Goal: Task Accomplishment & Management: Complete application form

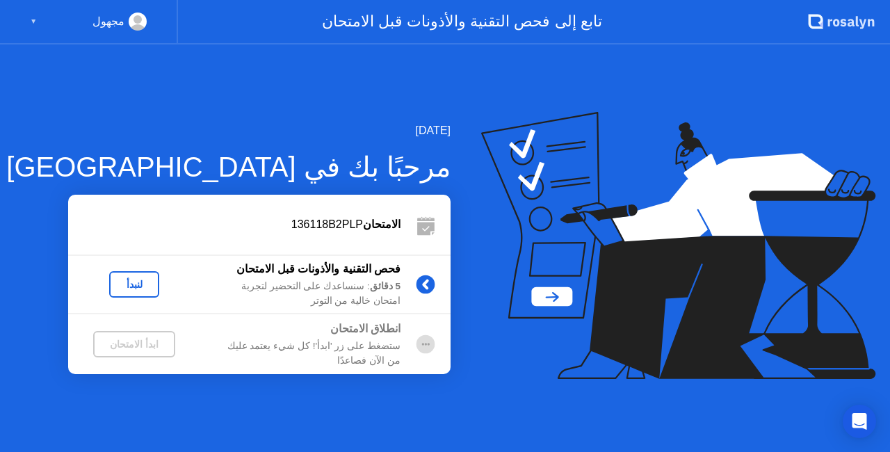
click at [125, 289] on div "لنبدأ" at bounding box center [134, 284] width 39 height 11
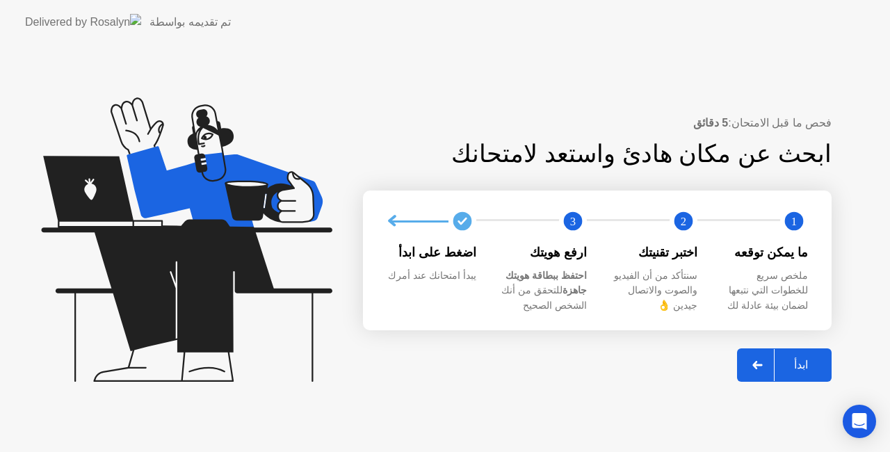
click at [799, 358] on div "ابدأ" at bounding box center [801, 364] width 53 height 13
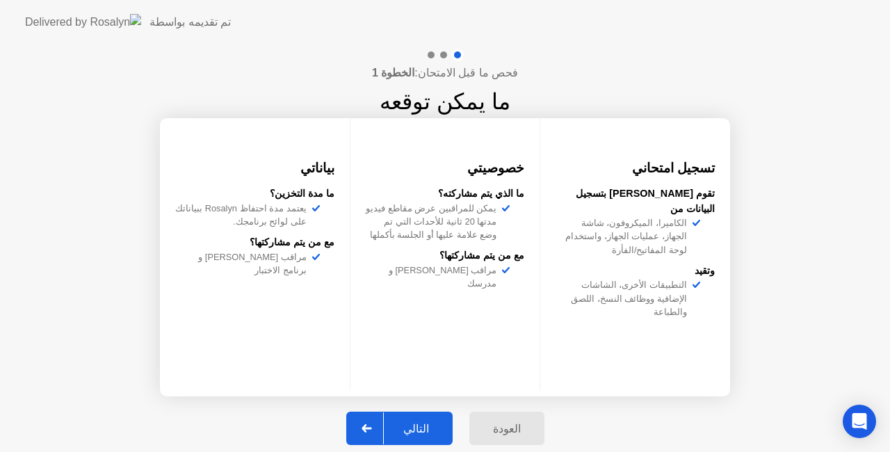
click at [407, 419] on button "التالي" at bounding box center [399, 428] width 106 height 33
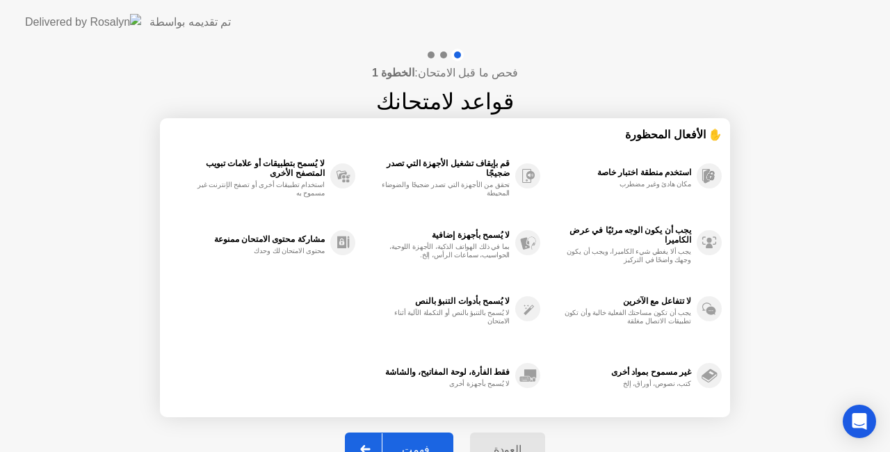
click at [415, 443] on div "فهمت" at bounding box center [416, 449] width 67 height 13
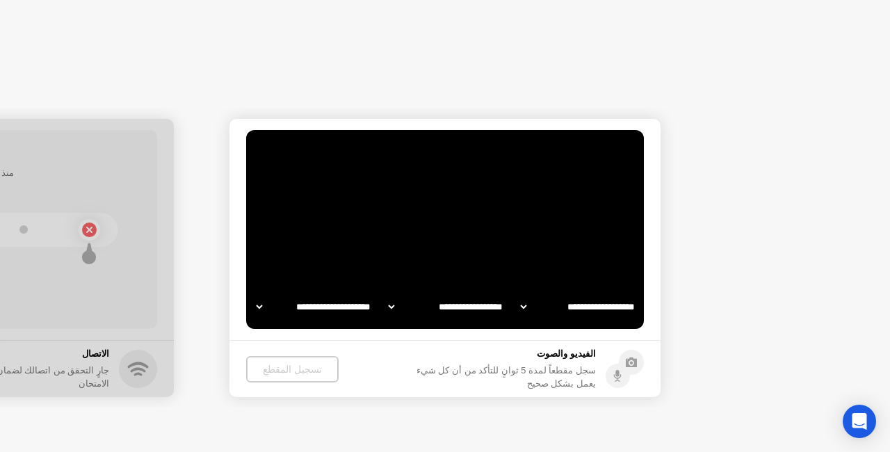
select select "**********"
select select "*******"
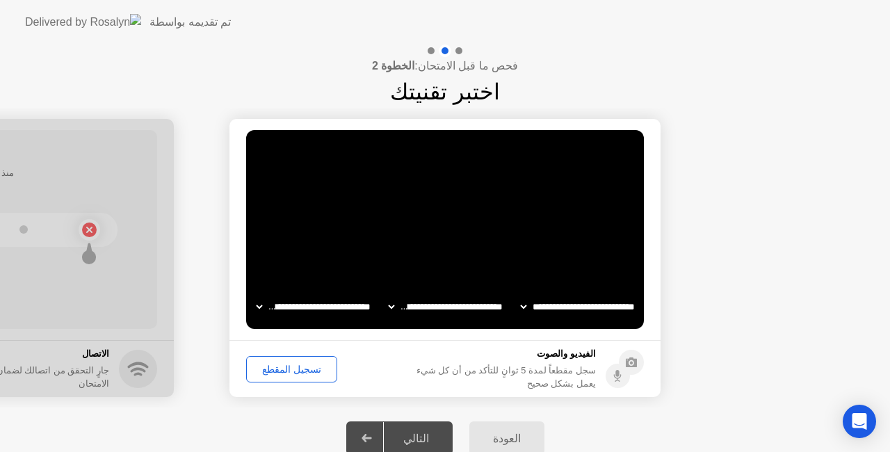
click at [434, 435] on div "التالي" at bounding box center [416, 438] width 65 height 13
click at [402, 433] on div "التالي" at bounding box center [416, 438] width 65 height 13
click at [282, 370] on div "تسجيل المقطع" at bounding box center [291, 369] width 81 height 11
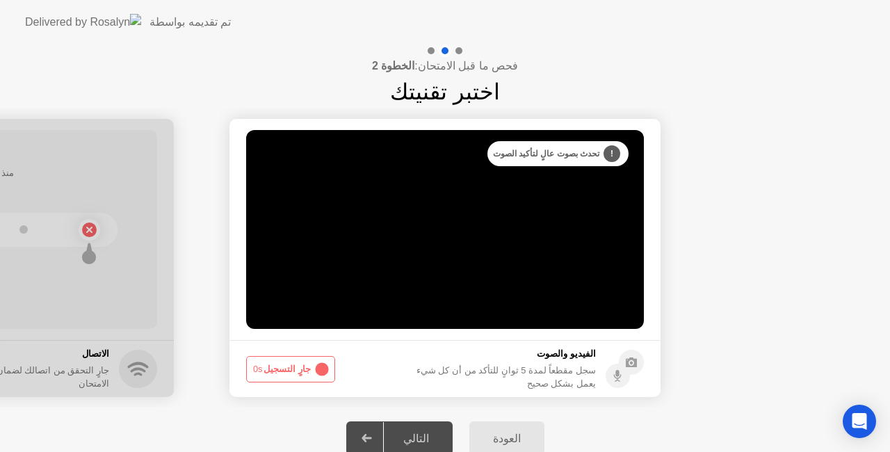
click at [420, 432] on div "التالي" at bounding box center [416, 438] width 65 height 13
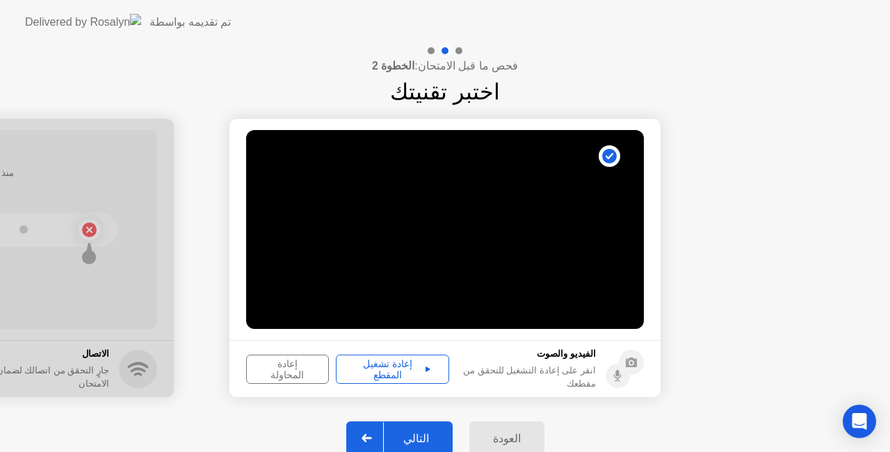
click at [420, 432] on div "التالي" at bounding box center [416, 438] width 65 height 13
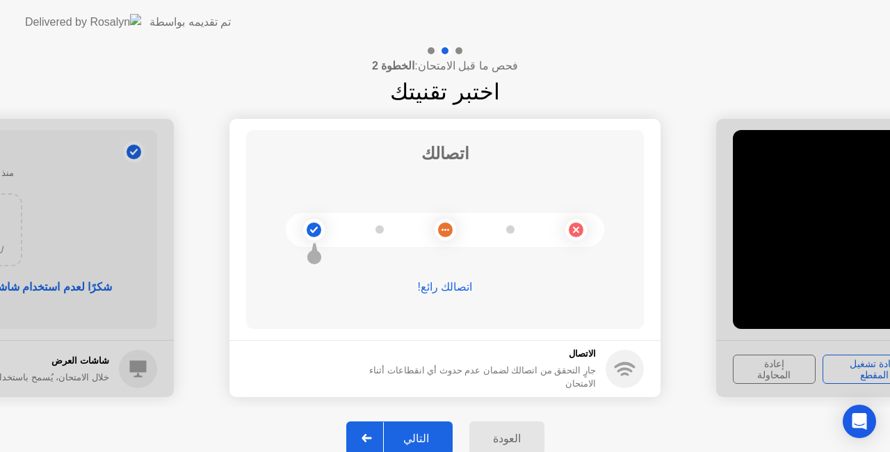
click at [422, 432] on div "التالي" at bounding box center [416, 438] width 65 height 13
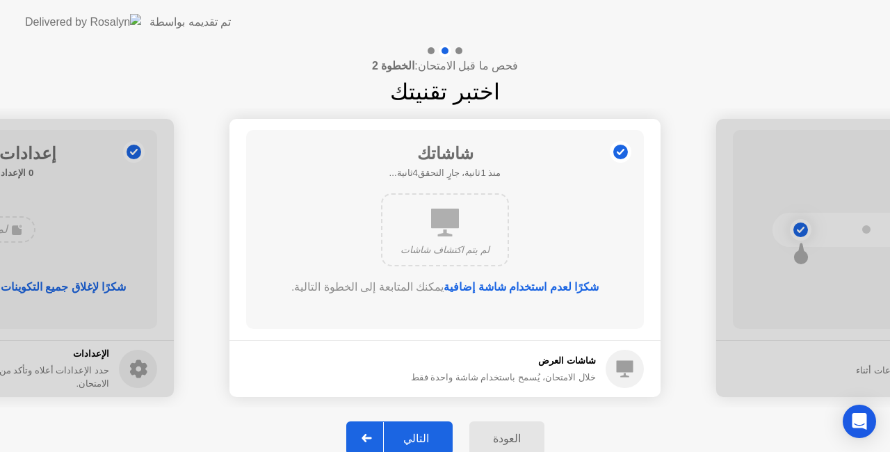
click at [437, 432] on div "التالي" at bounding box center [416, 438] width 65 height 13
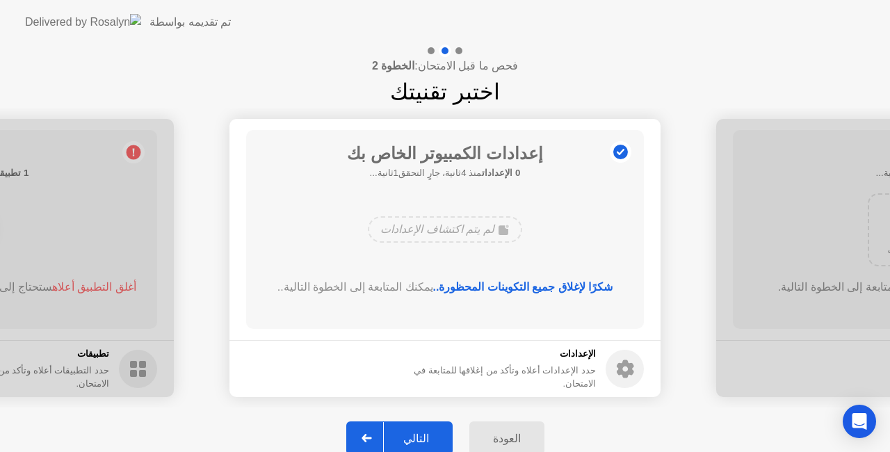
click at [437, 432] on div "التالي" at bounding box center [416, 438] width 65 height 13
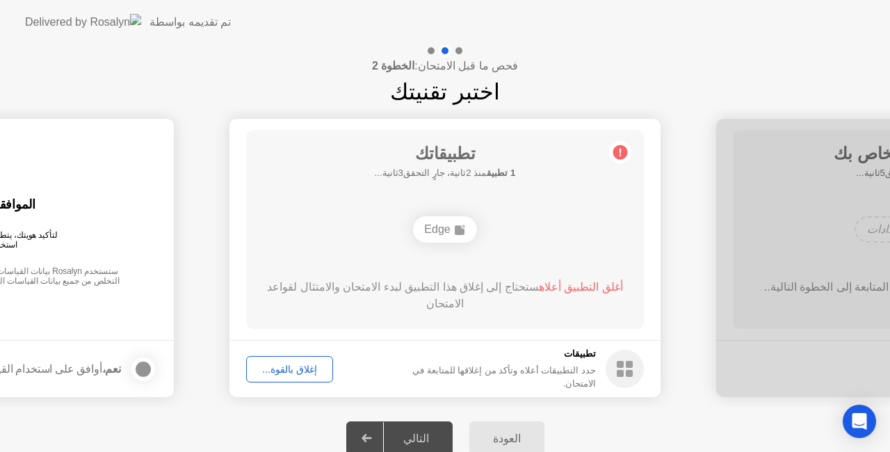
click at [446, 436] on div "التالي" at bounding box center [416, 438] width 65 height 13
click at [298, 364] on div "إغلاق بالقوة..." at bounding box center [289, 369] width 77 height 11
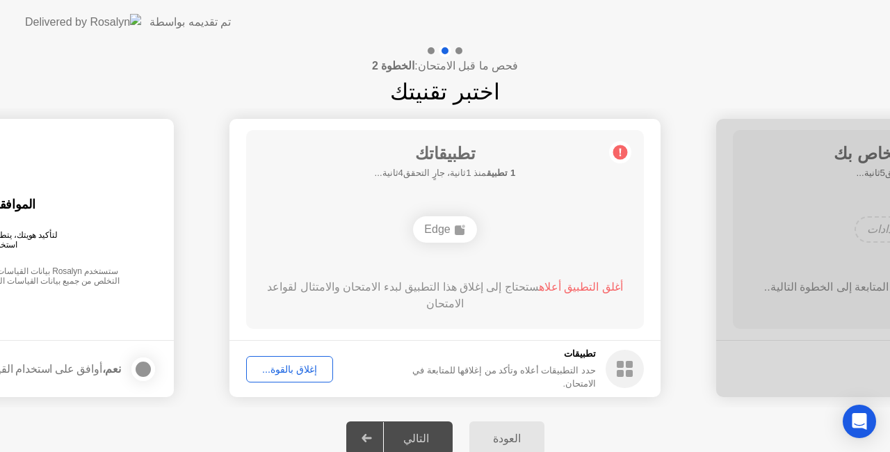
click at [289, 364] on div "إغلاق بالقوة..." at bounding box center [289, 369] width 77 height 11
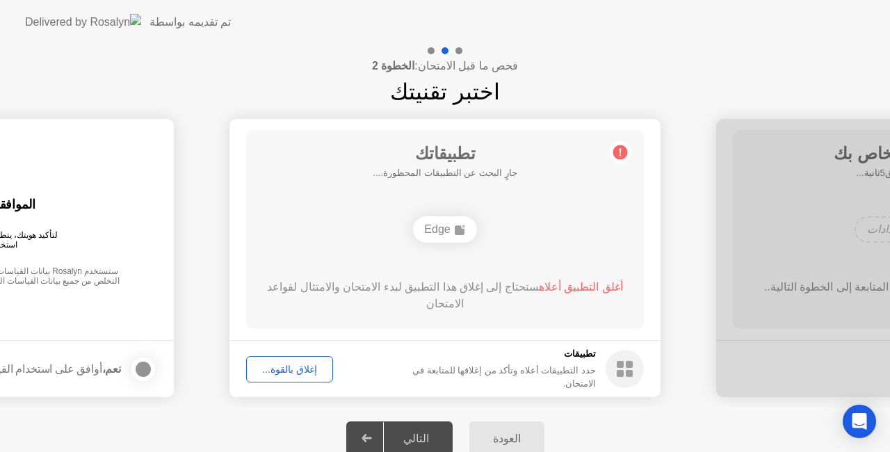
click at [413, 433] on div "التالي" at bounding box center [416, 438] width 65 height 13
click at [309, 364] on div "إغلاق بالقوة..." at bounding box center [289, 369] width 77 height 11
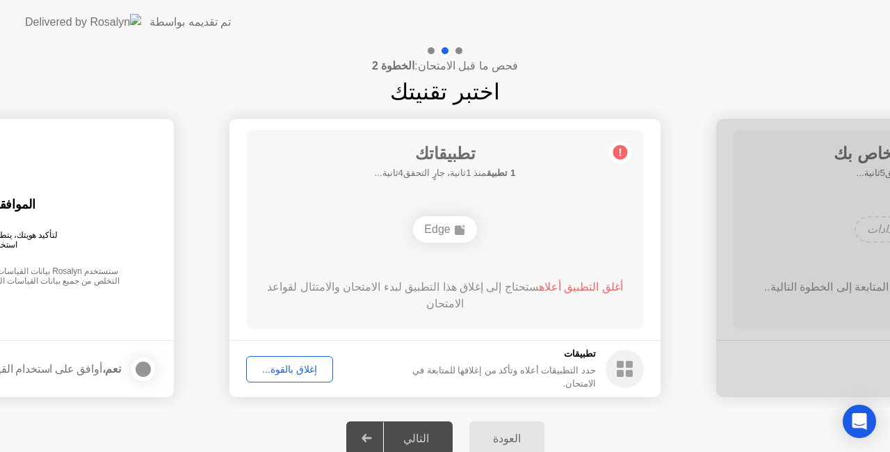
click at [506, 424] on button "العودة" at bounding box center [507, 438] width 75 height 33
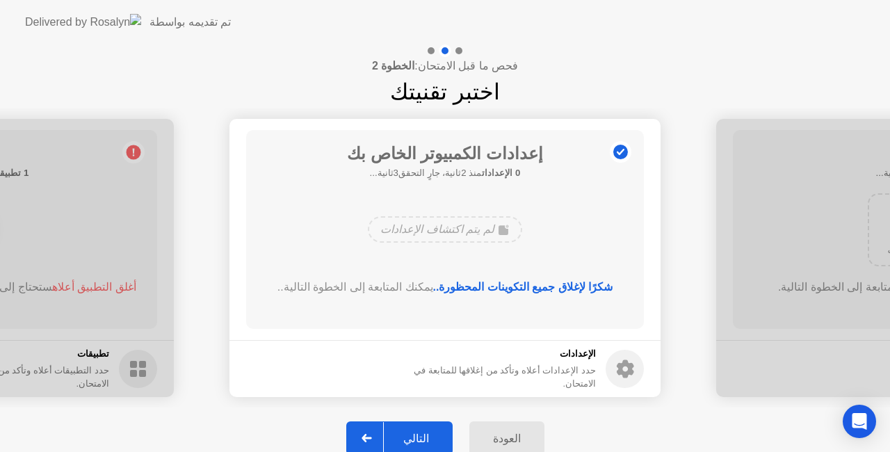
click at [423, 433] on div "التالي" at bounding box center [416, 438] width 65 height 13
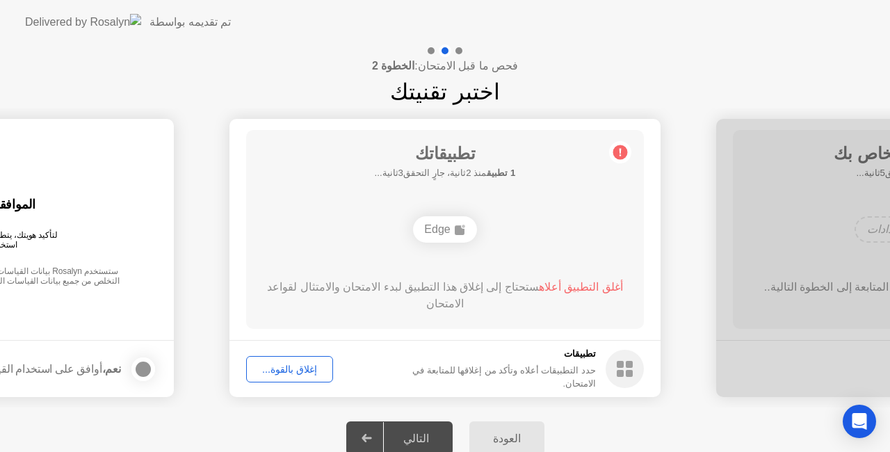
click at [372, 434] on icon at bounding box center [367, 438] width 10 height 8
click at [579, 289] on span "أغلق التطبيق أعلاه" at bounding box center [581, 287] width 84 height 12
click at [618, 148] on circle at bounding box center [621, 152] width 15 height 15
click at [452, 228] on div "Edge" at bounding box center [444, 229] width 63 height 26
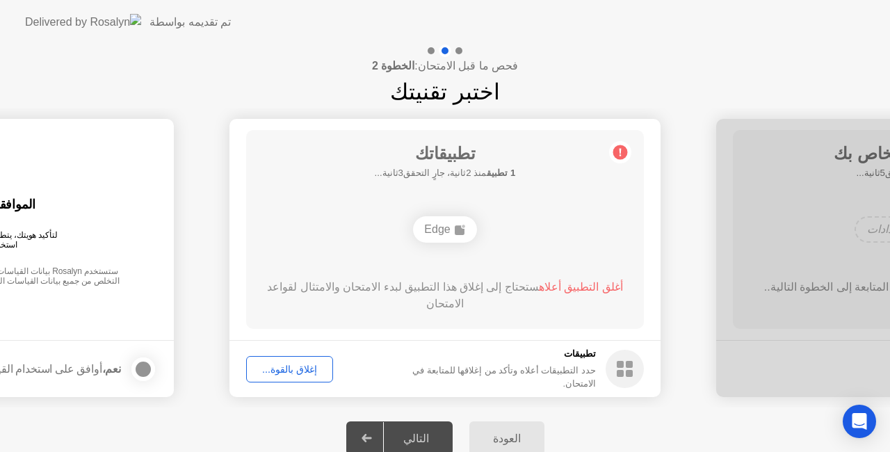
click at [452, 228] on div "Edge" at bounding box center [444, 229] width 63 height 26
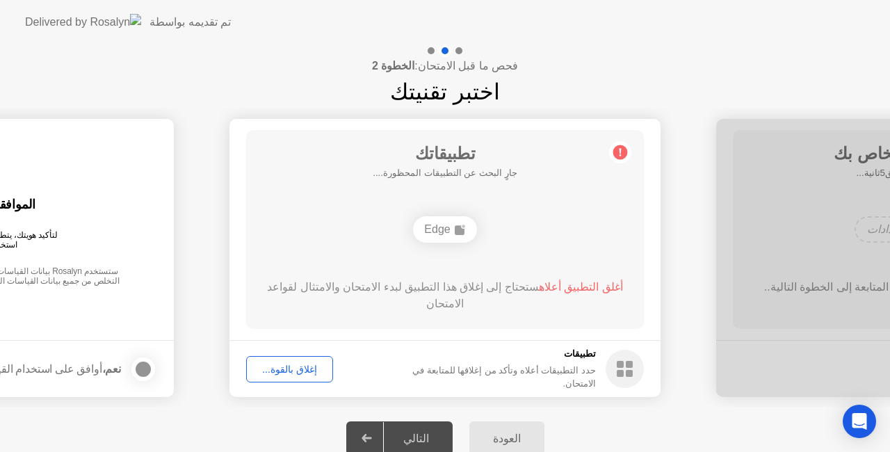
click at [579, 289] on span "أغلق التطبيق أعلاه" at bounding box center [581, 287] width 84 height 12
click at [307, 375] on div "إغلاق بالقوة..." at bounding box center [289, 369] width 77 height 11
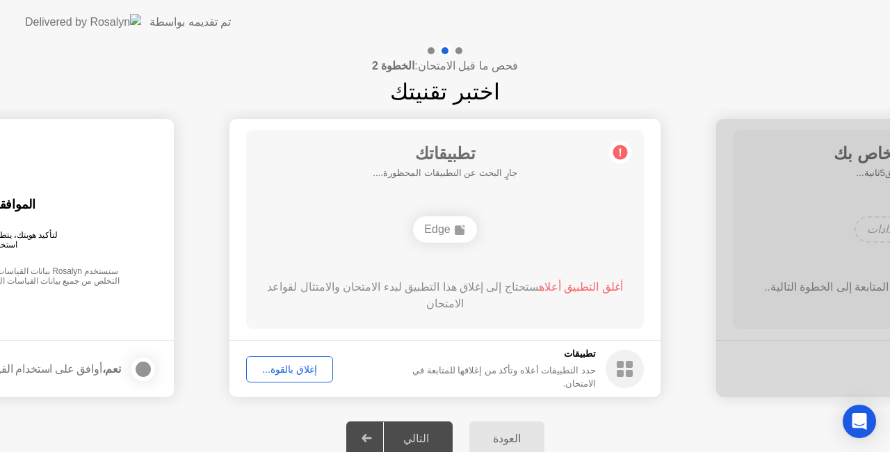
click at [431, 432] on div "التالي" at bounding box center [416, 438] width 65 height 13
click at [505, 442] on div "العودة" at bounding box center [507, 438] width 67 height 13
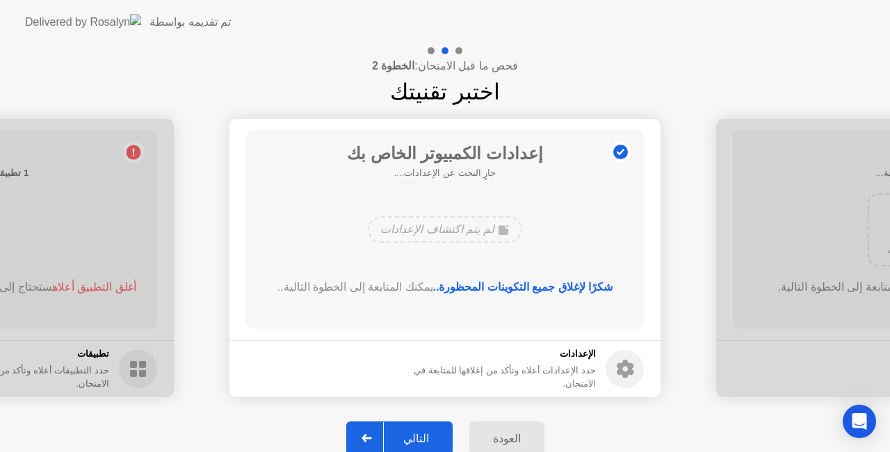
click at [505, 442] on div "العودة" at bounding box center [507, 438] width 67 height 13
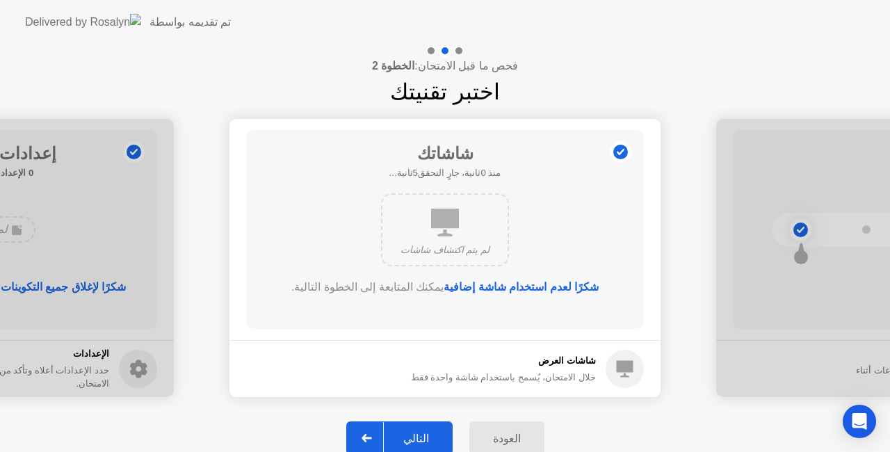
click at [505, 442] on div "العودة" at bounding box center [507, 438] width 67 height 13
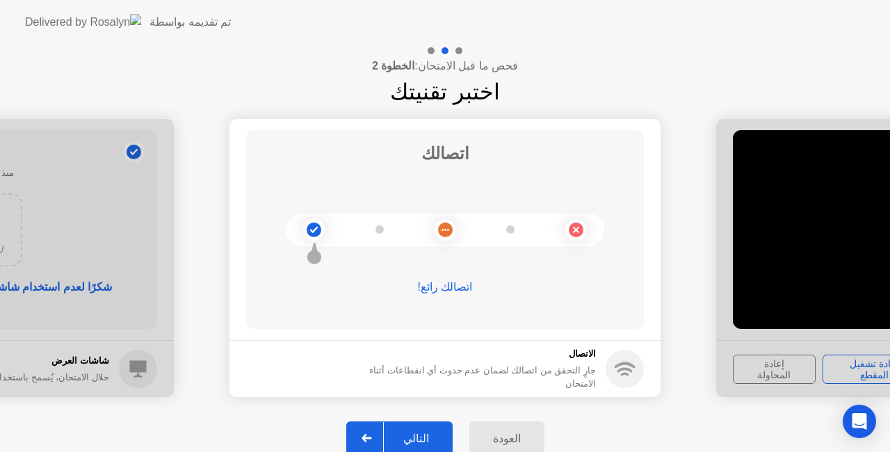
click at [505, 442] on div "العودة" at bounding box center [507, 438] width 67 height 13
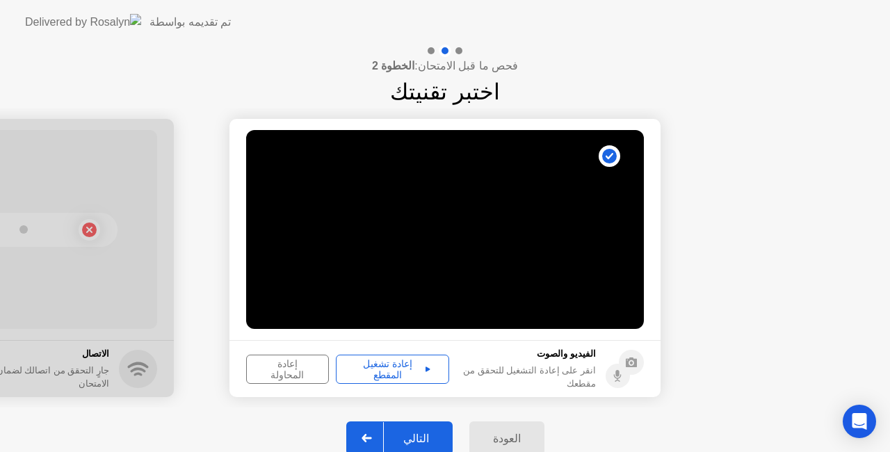
click at [406, 371] on div "إعادة تشغيل المقطع" at bounding box center [393, 369] width 104 height 22
click at [509, 441] on div "العودة" at bounding box center [507, 438] width 67 height 13
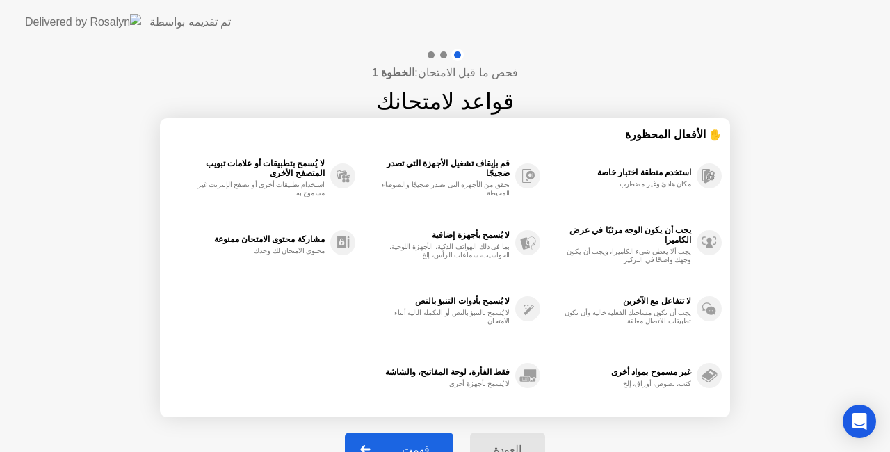
click at [503, 444] on div "العودة" at bounding box center [507, 449] width 67 height 13
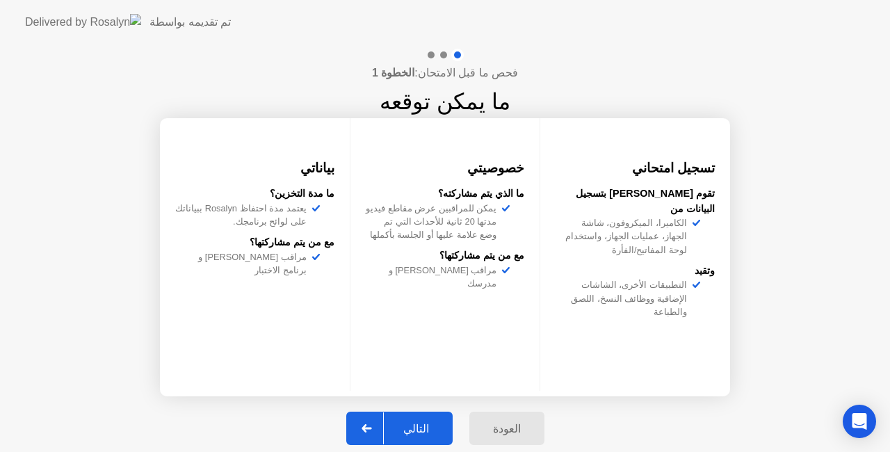
click at [500, 427] on div "العودة" at bounding box center [507, 428] width 67 height 13
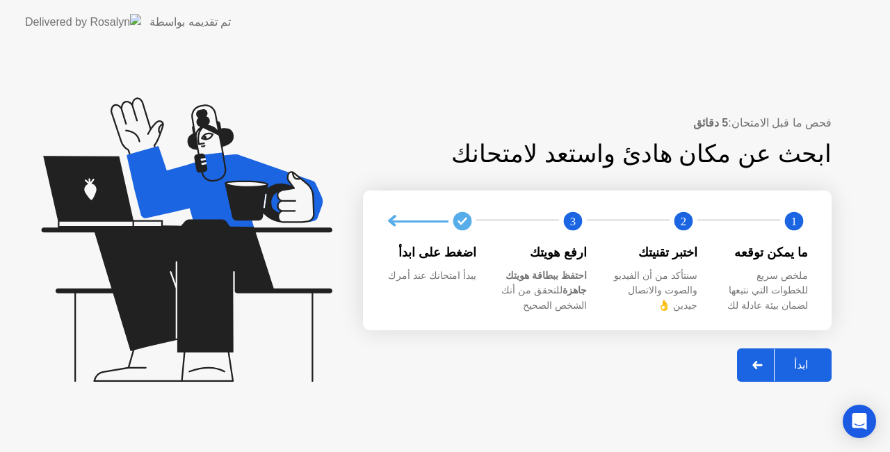
click at [801, 366] on div "ابدأ" at bounding box center [801, 364] width 53 height 13
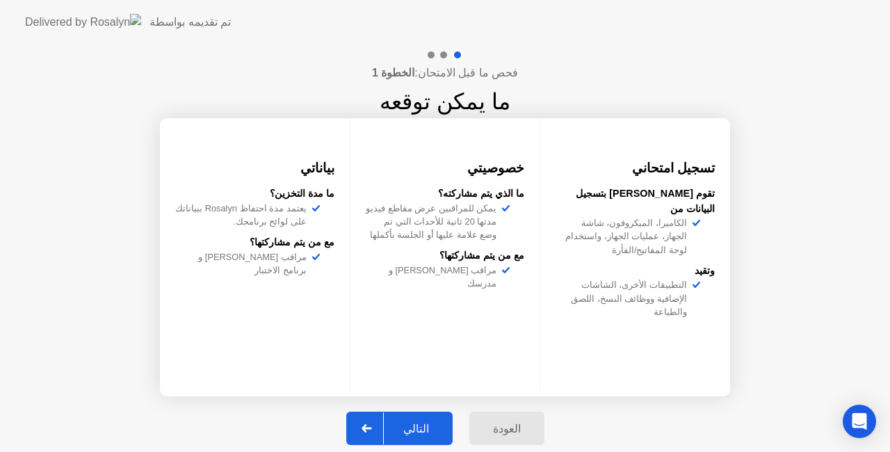
click at [494, 432] on div "العودة" at bounding box center [507, 428] width 67 height 13
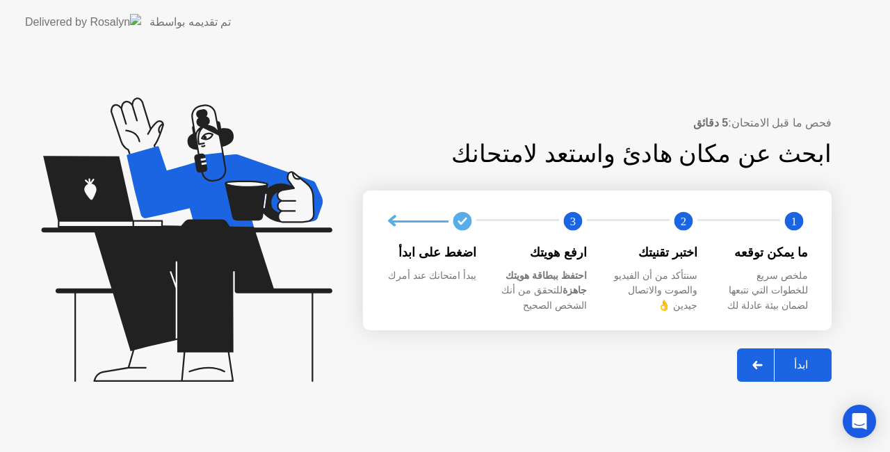
click at [746, 364] on div at bounding box center [758, 365] width 33 height 32
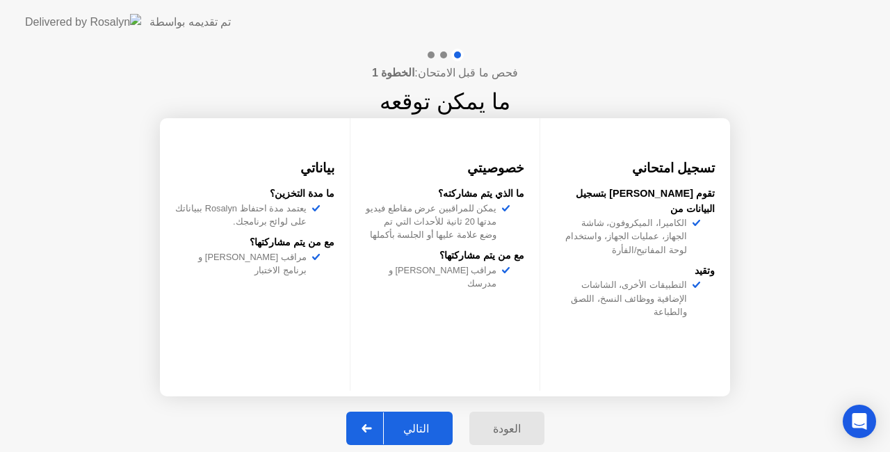
click at [412, 429] on div "التالي" at bounding box center [416, 428] width 65 height 13
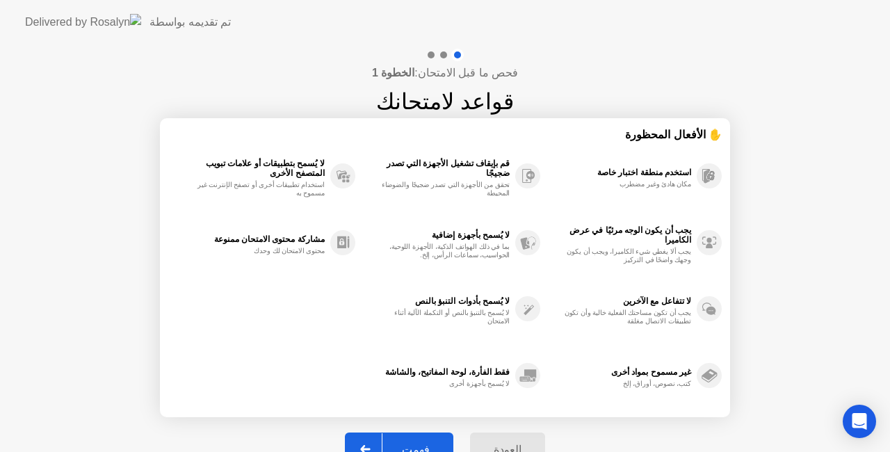
click at [415, 444] on div "فهمت" at bounding box center [416, 449] width 67 height 13
select select "**********"
select select "*******"
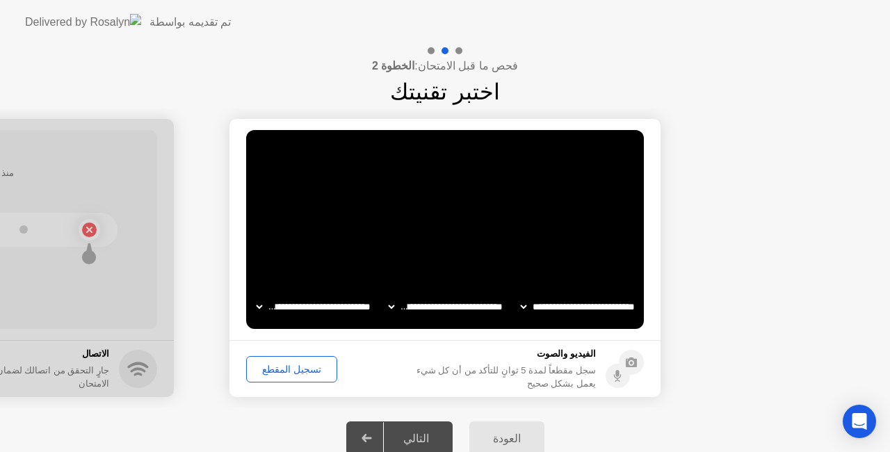
click at [424, 436] on div "التالي" at bounding box center [416, 438] width 65 height 13
click at [288, 370] on div "تسجيل المقطع" at bounding box center [291, 369] width 81 height 11
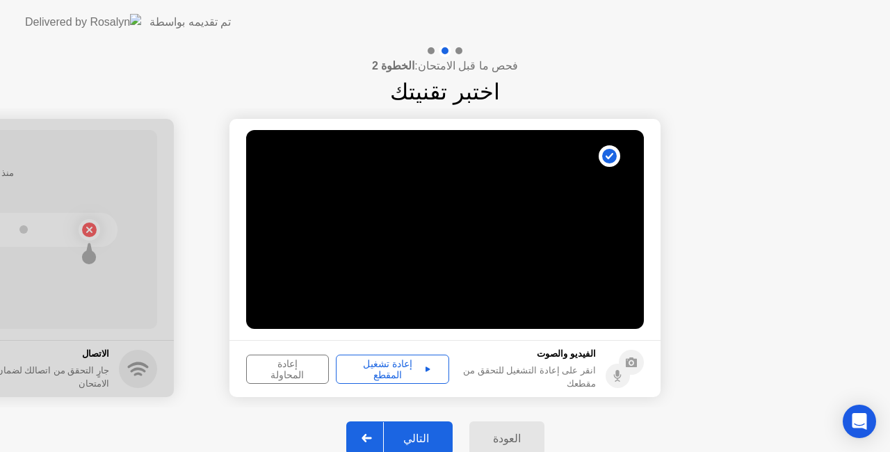
click at [415, 433] on div "التالي" at bounding box center [416, 438] width 65 height 13
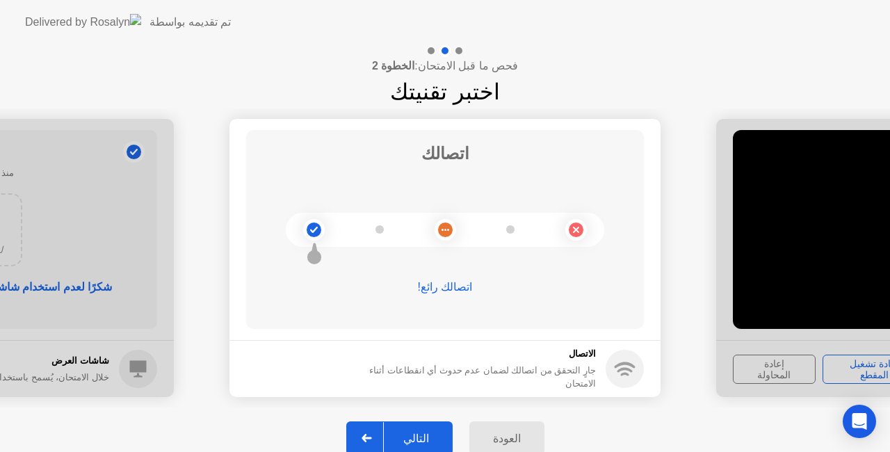
click at [422, 438] on div "التالي" at bounding box center [416, 438] width 65 height 13
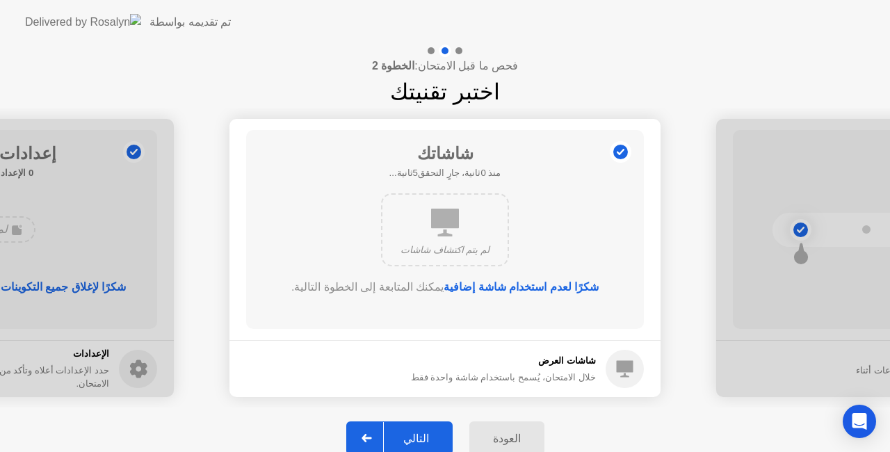
click at [422, 438] on div "التالي" at bounding box center [416, 438] width 65 height 13
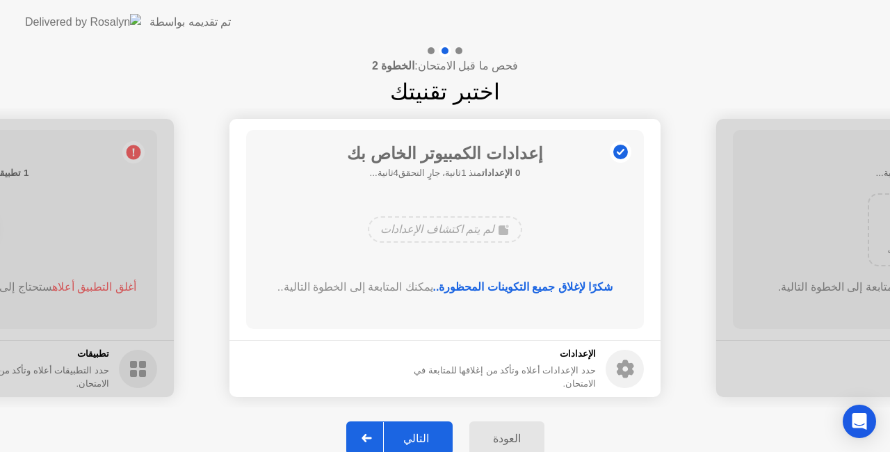
click at [422, 438] on div "التالي" at bounding box center [416, 438] width 65 height 13
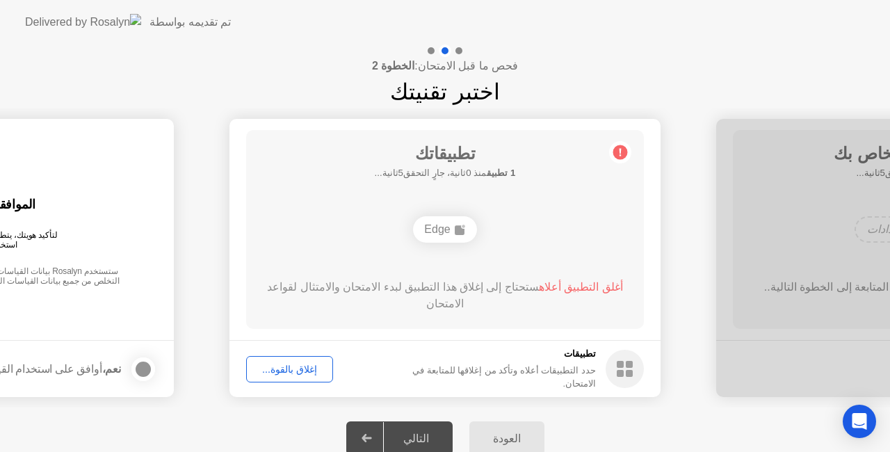
click at [422, 438] on div "التالي" at bounding box center [416, 438] width 65 height 13
click at [269, 375] on div "إغلاق بالقوة..." at bounding box center [289, 369] width 77 height 11
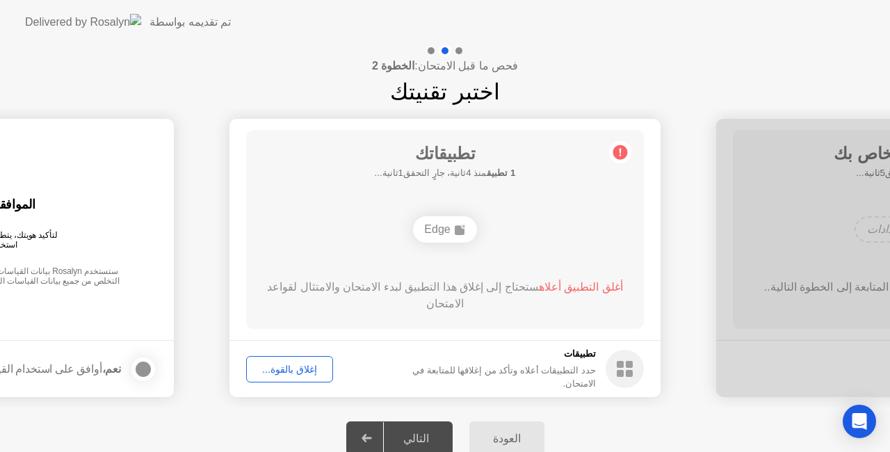
click at [264, 369] on div "إغلاق بالقوة..." at bounding box center [289, 369] width 77 height 11
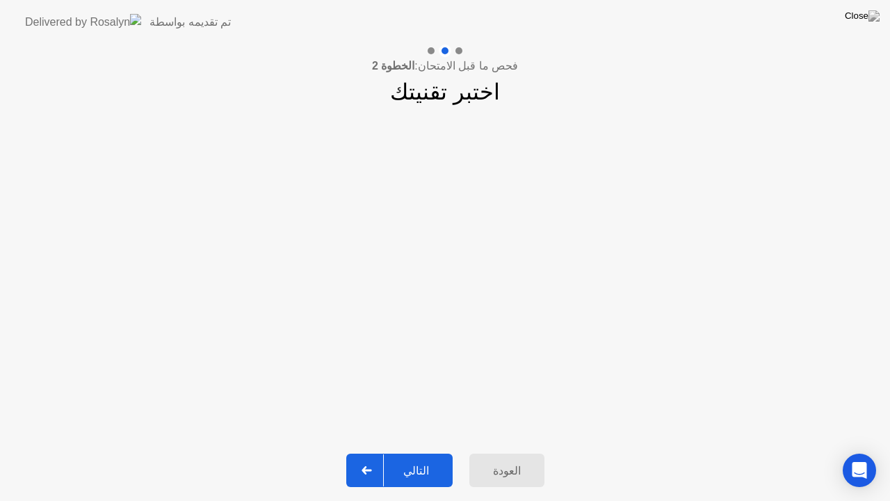
click at [409, 451] on div "التالي" at bounding box center [416, 470] width 65 height 13
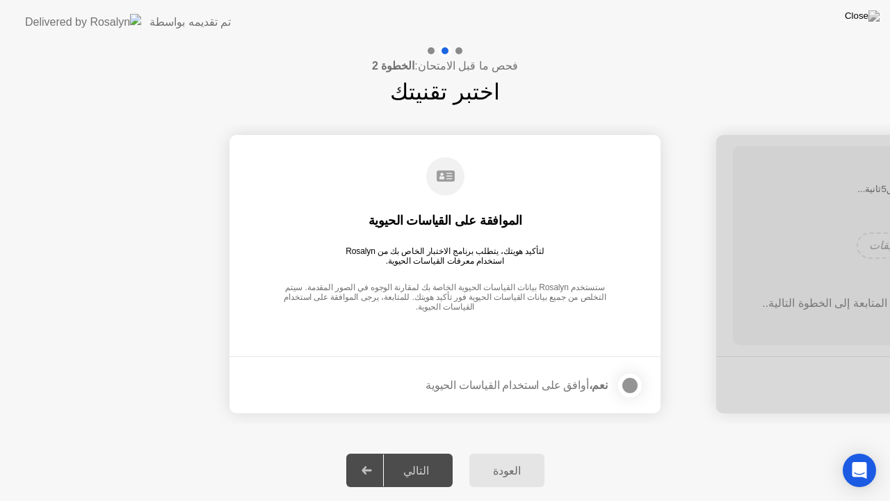
click at [409, 451] on div "التالي" at bounding box center [416, 470] width 65 height 13
click at [625, 383] on div at bounding box center [630, 385] width 17 height 17
click at [416, 451] on div "التالي" at bounding box center [416, 470] width 65 height 13
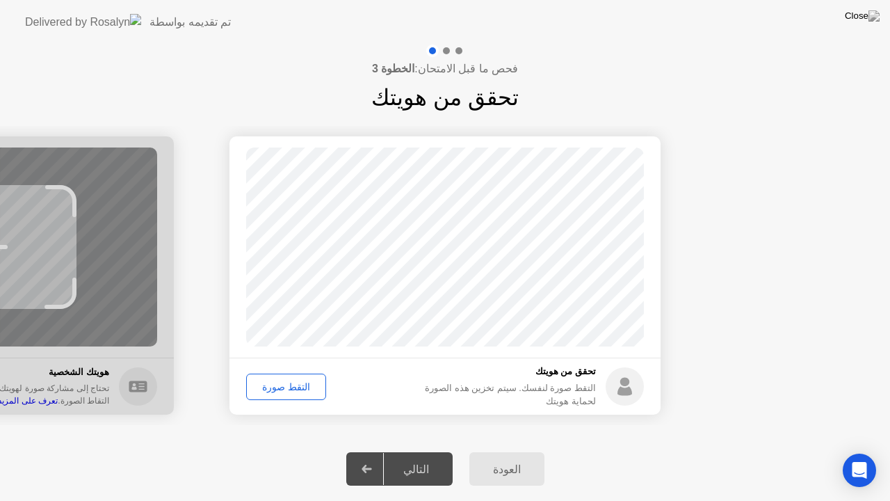
click at [274, 383] on div "التقط صورة" at bounding box center [286, 386] width 70 height 11
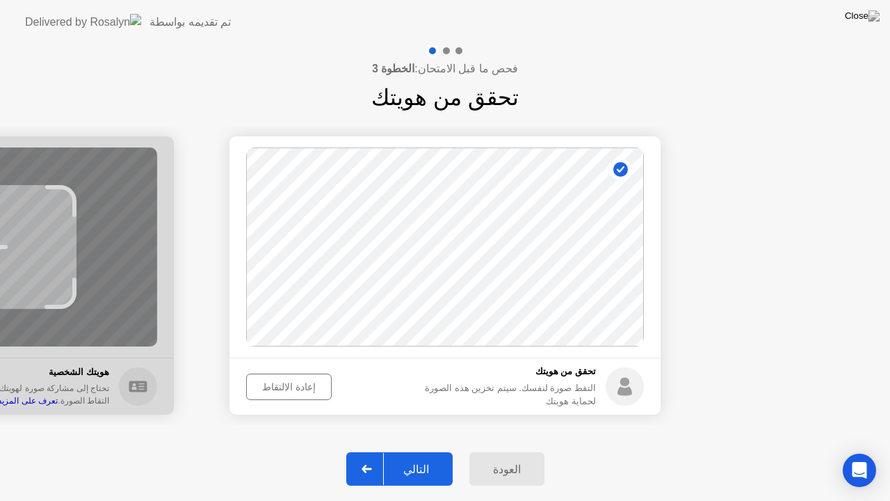
click at [419, 451] on div "التالي" at bounding box center [416, 469] width 65 height 13
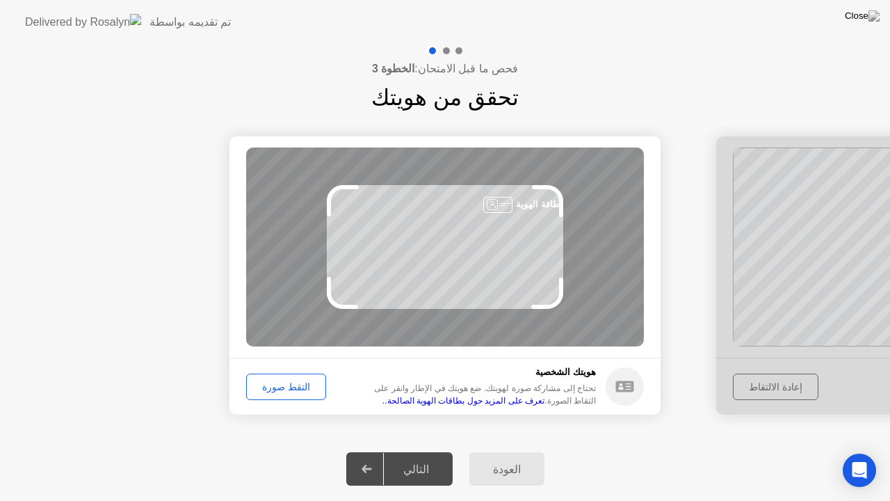
click at [296, 383] on div "التقط صورة" at bounding box center [286, 386] width 70 height 11
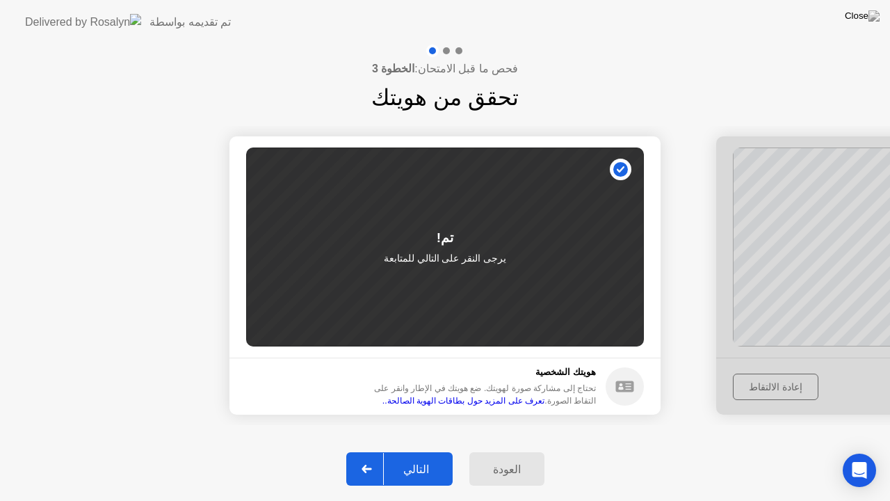
click at [429, 451] on div "التالي" at bounding box center [416, 469] width 65 height 13
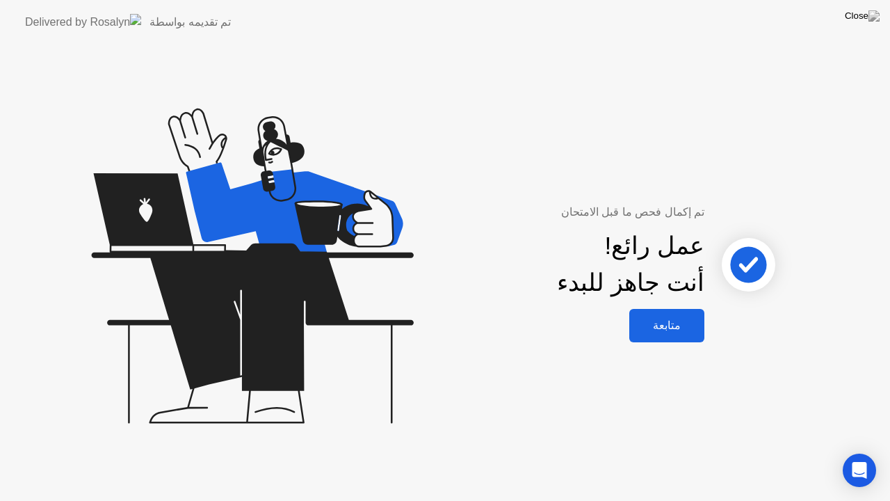
click at [668, 332] on div "متابعة" at bounding box center [667, 325] width 67 height 13
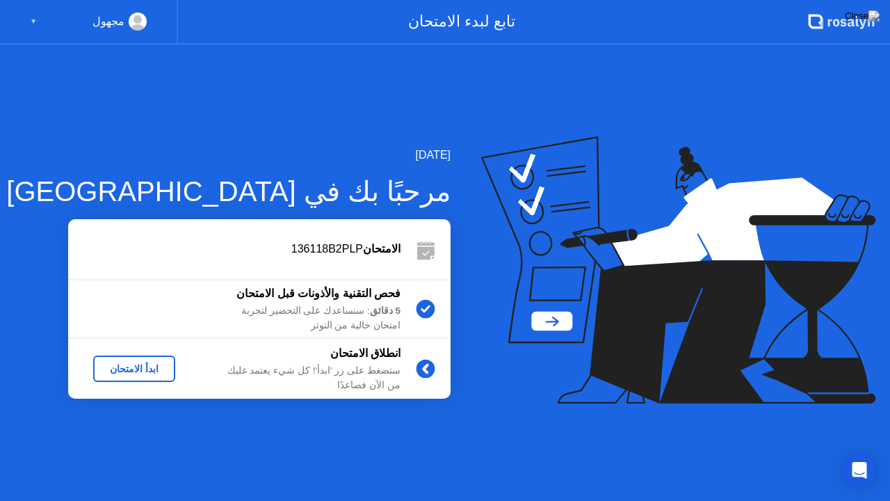
click at [163, 366] on div "ابدأ الامتحان" at bounding box center [134, 368] width 71 height 11
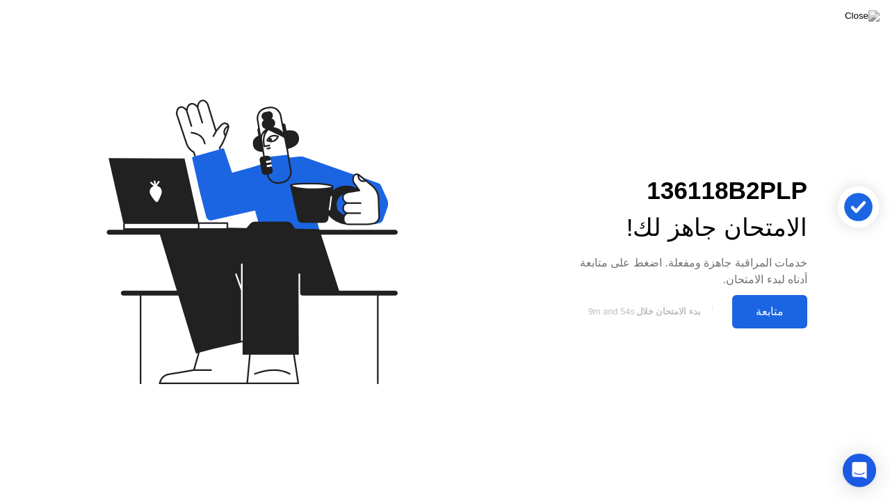
click at [781, 311] on div "متابعة" at bounding box center [770, 311] width 67 height 13
